Goal: Find specific page/section: Find specific page/section

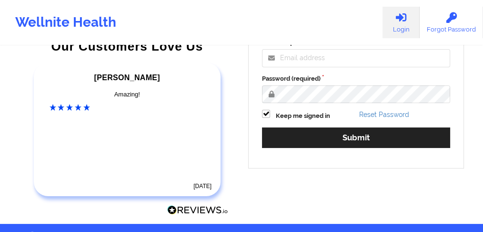
scroll to position [180, 0]
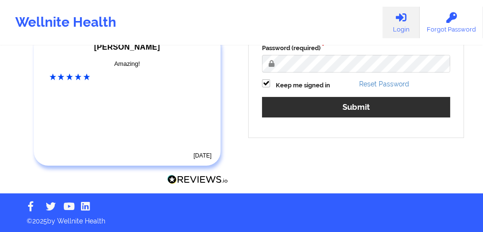
type input "[EMAIL_ADDRESS][PERSON_NAME][DOMAIN_NAME]"
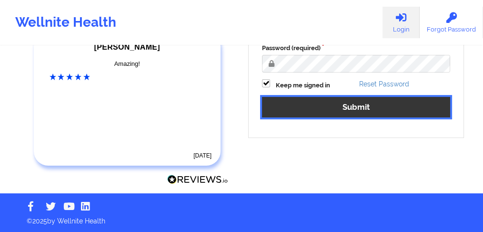
click at [334, 108] on button "Submit" at bounding box center [356, 107] width 188 height 21
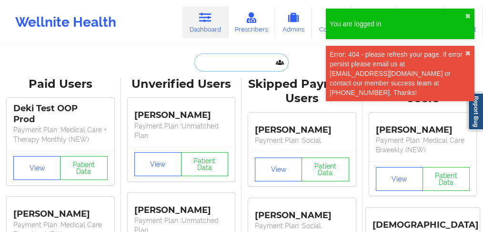
click at [224, 61] on input "text" at bounding box center [242, 62] width 94 height 18
paste input "[PERSON_NAME]"
type input "[PERSON_NAME]"
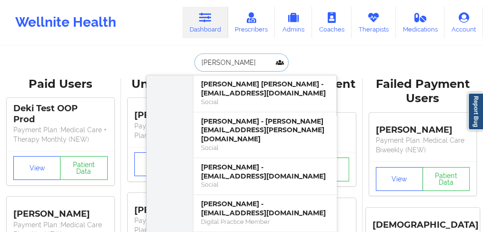
scroll to position [445, 0]
click at [240, 157] on div "[PERSON_NAME] - [EMAIL_ADDRESS][DOMAIN_NAME] Social" at bounding box center [265, 175] width 143 height 37
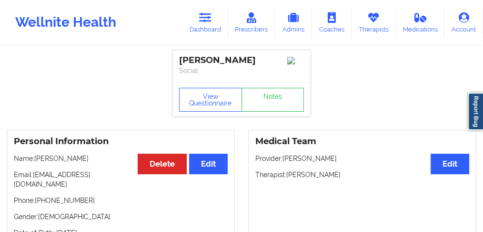
drag, startPoint x: 86, startPoint y: 157, endPoint x: 37, endPoint y: 158, distance: 49.1
click at [37, 158] on p "Name: [PERSON_NAME]" at bounding box center [121, 159] width 214 height 10
copy p "[PERSON_NAME]"
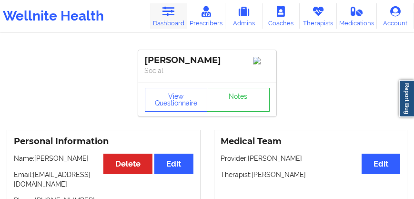
click at [167, 20] on link "Dashboard" at bounding box center [168, 15] width 37 height 25
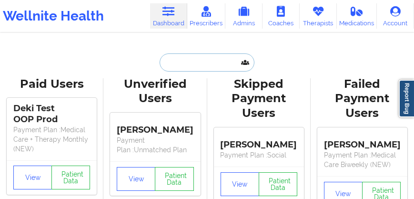
click at [169, 62] on input "text" at bounding box center [207, 62] width 94 height 18
paste input "[PERSON_NAME]"
type input "[PERSON_NAME]"
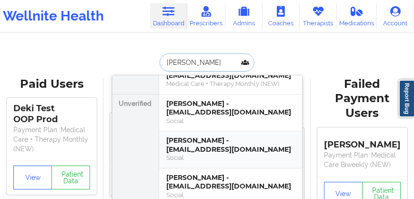
scroll to position [27, 0]
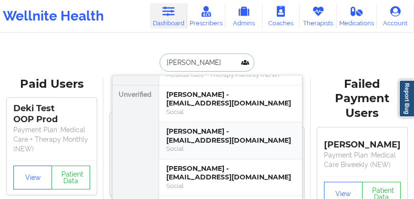
click at [206, 139] on div "[PERSON_NAME] - [EMAIL_ADDRESS][DOMAIN_NAME]" at bounding box center [231, 136] width 128 height 18
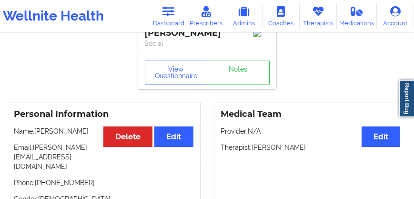
scroll to position [82, 0]
